Goal: Check status

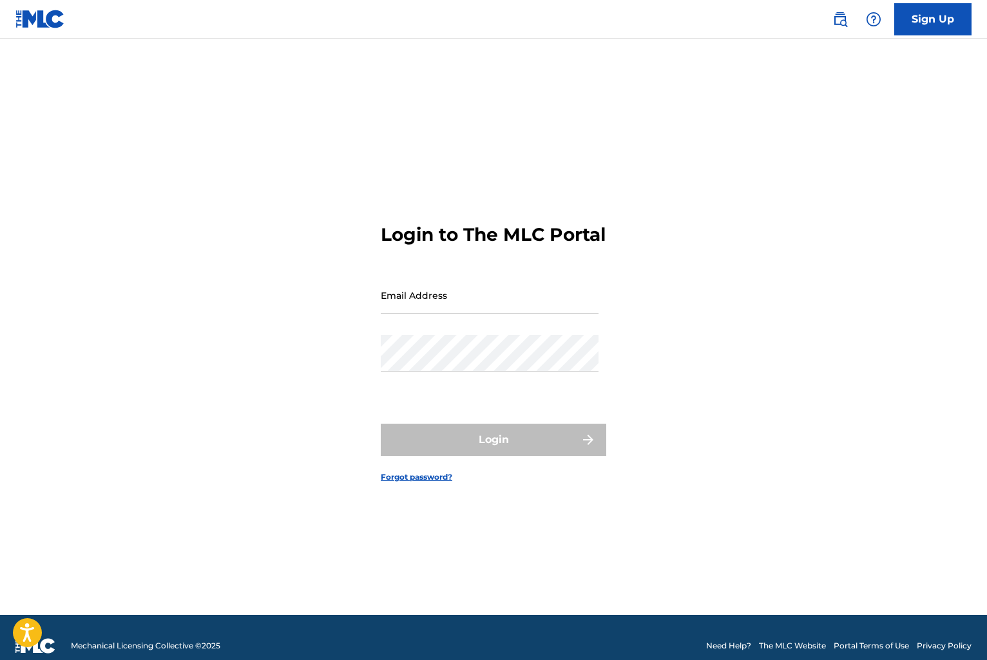
click at [410, 299] on input "Email Address" at bounding box center [490, 295] width 218 height 37
type input "[EMAIL_ADDRESS][DOMAIN_NAME]"
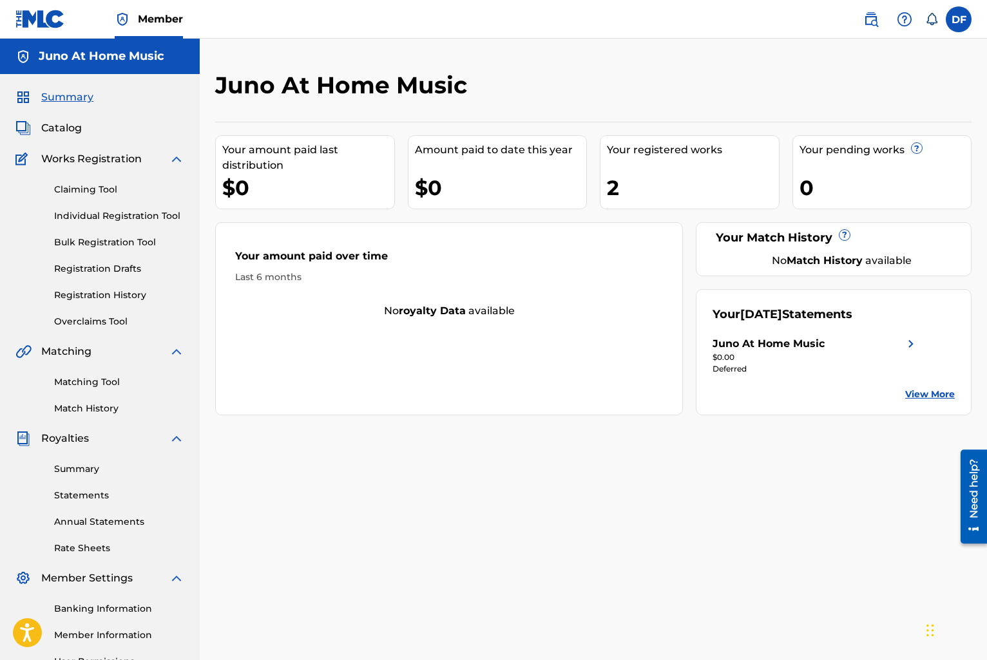
click at [75, 442] on span "Royalties" at bounding box center [65, 438] width 48 height 15
click at [75, 481] on div "Summary Statements Annual Statements Rate Sheets" at bounding box center [99, 500] width 169 height 109
click at [78, 477] on div "Summary Statements Annual Statements Rate Sheets" at bounding box center [99, 500] width 169 height 109
click at [81, 471] on link "Summary" at bounding box center [119, 469] width 130 height 14
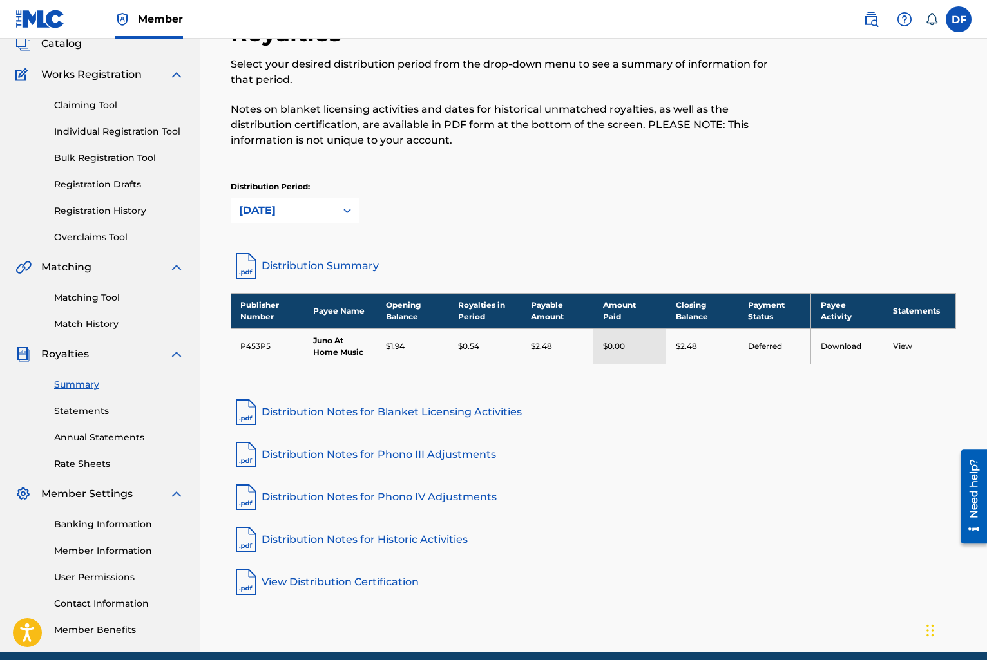
scroll to position [138, 0]
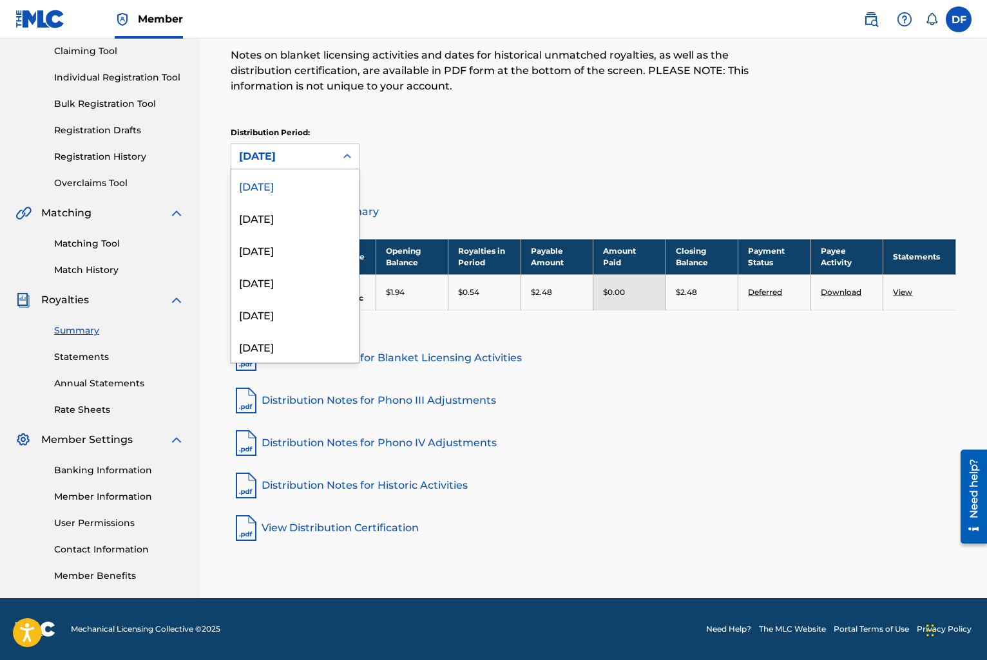
click at [314, 160] on div "[DATE]" at bounding box center [283, 156] width 89 height 15
click at [301, 212] on div "[DATE]" at bounding box center [294, 218] width 127 height 32
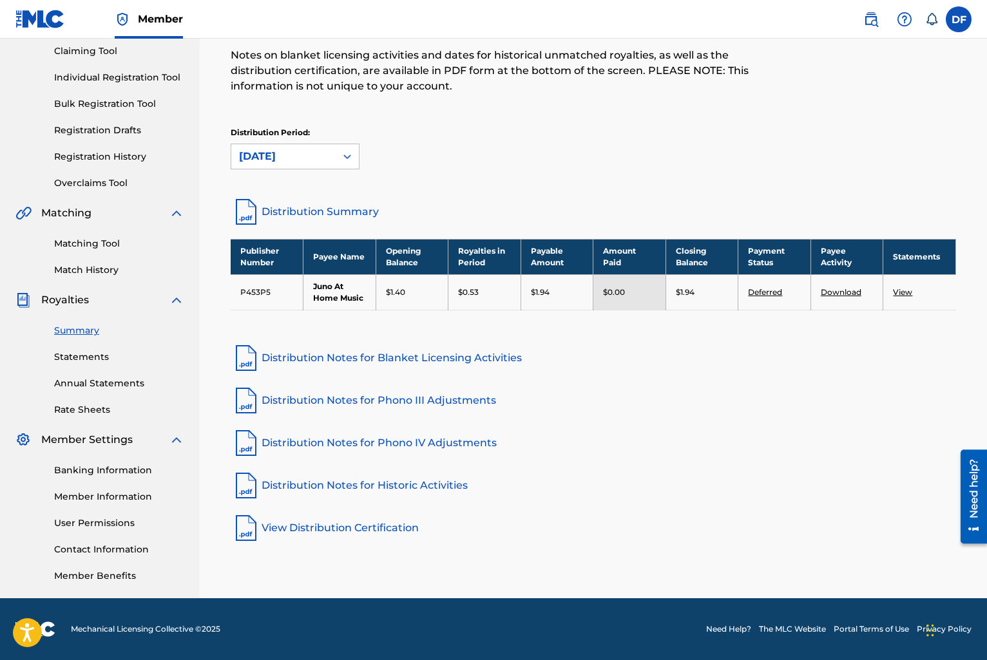
click at [320, 147] on div "[DATE]" at bounding box center [283, 156] width 104 height 24
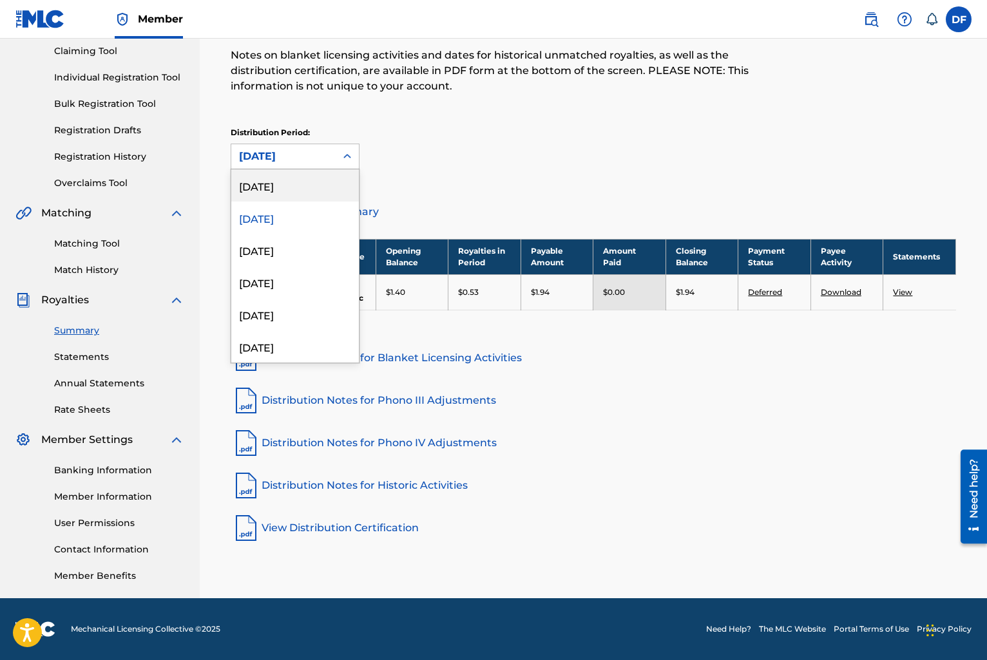
click at [288, 188] on div "[DATE]" at bounding box center [294, 185] width 127 height 32
